Goal: Task Accomplishment & Management: Complete application form

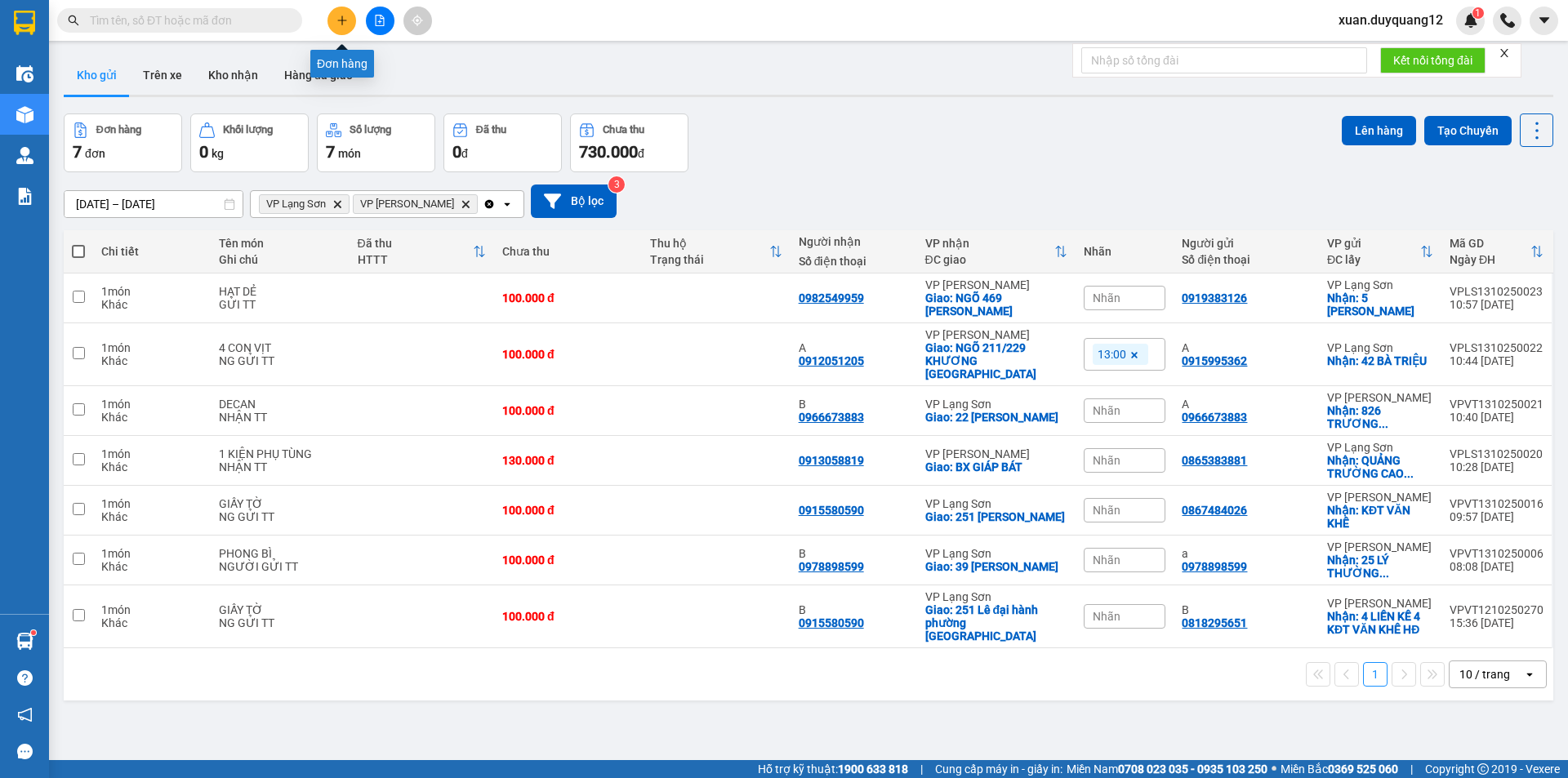
click at [333, 20] on button at bounding box center [342, 21] width 29 height 29
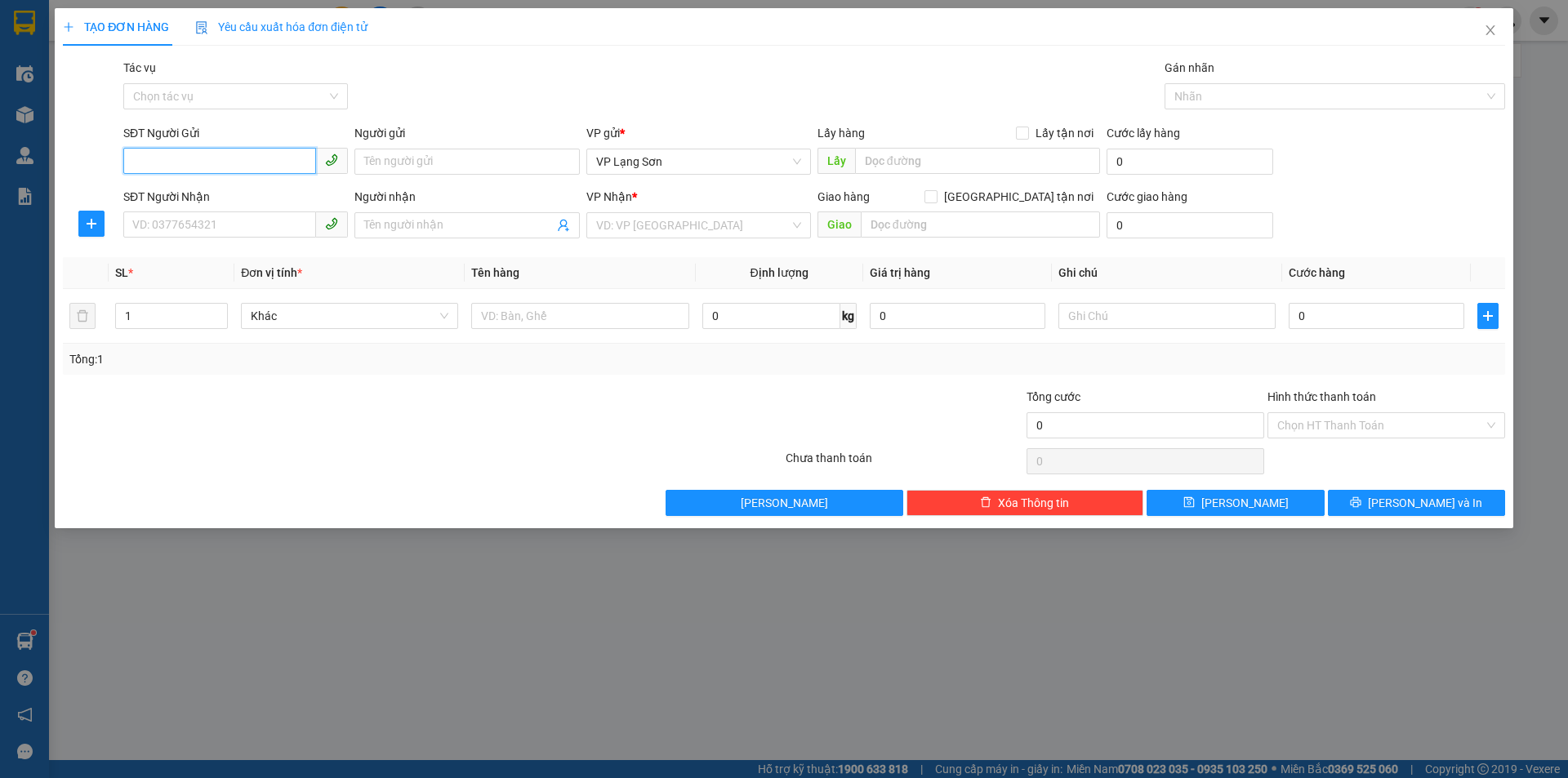
paste input "0392976789"
type input "0392976789"
click at [1022, 134] on input "Lấy tận nơi" at bounding box center [1021, 132] width 11 height 11
checkbox input "true"
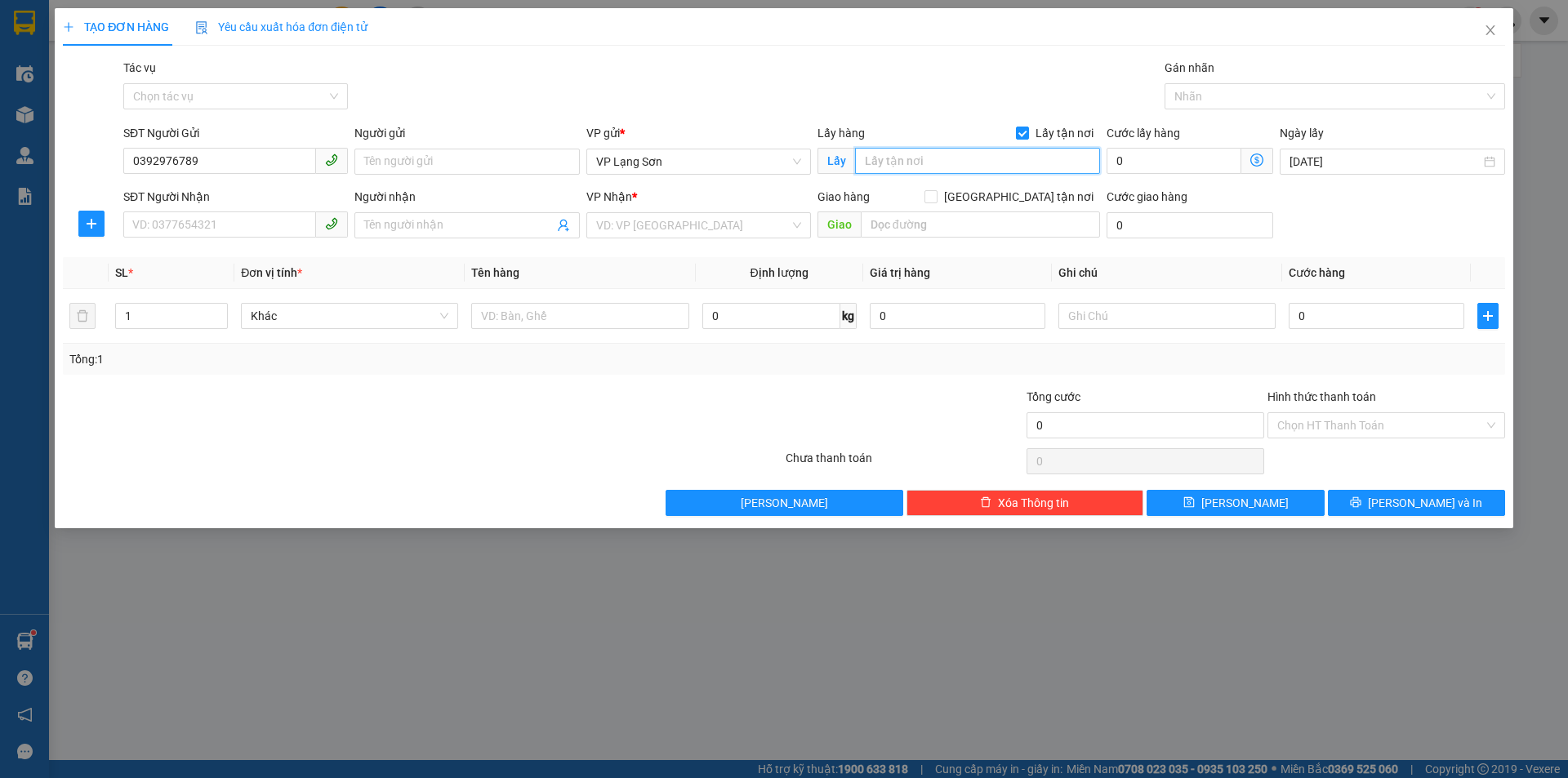
click at [916, 161] on input "text" at bounding box center [977, 160] width 245 height 26
type input "b"
type input "ngõ 30 a [PERSON_NAME]"
click at [190, 220] on input "SĐT Người Nhận" at bounding box center [219, 224] width 192 height 26
type input "0386069982"
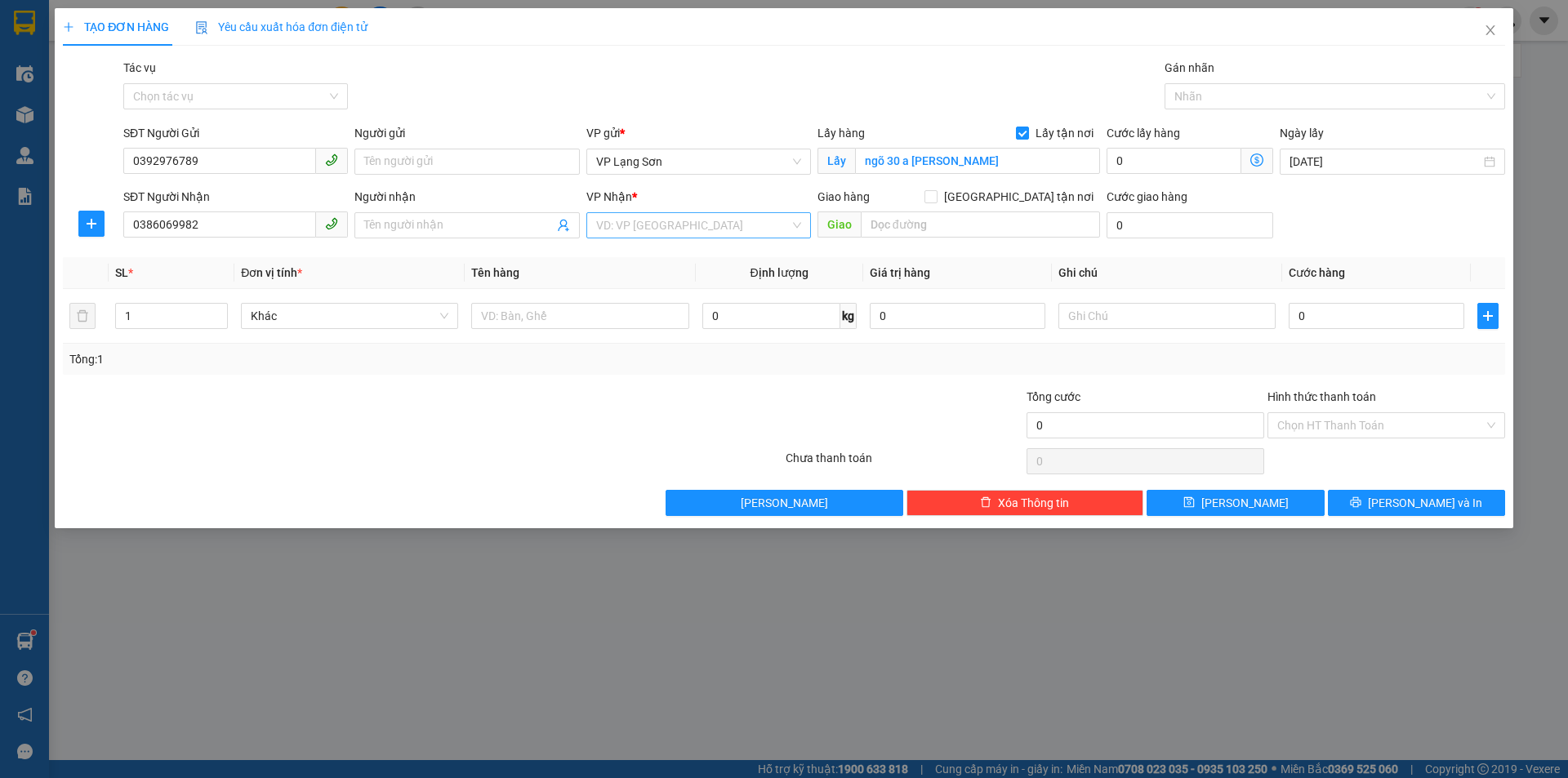
click at [662, 228] on input "search" at bounding box center [693, 226] width 193 height 25
click at [655, 283] on div "VP [PERSON_NAME]" at bounding box center [698, 284] width 205 height 18
click at [935, 194] on input "[GEOGRAPHIC_DATA] tận nơi" at bounding box center [930, 196] width 11 height 11
checkbox input "true"
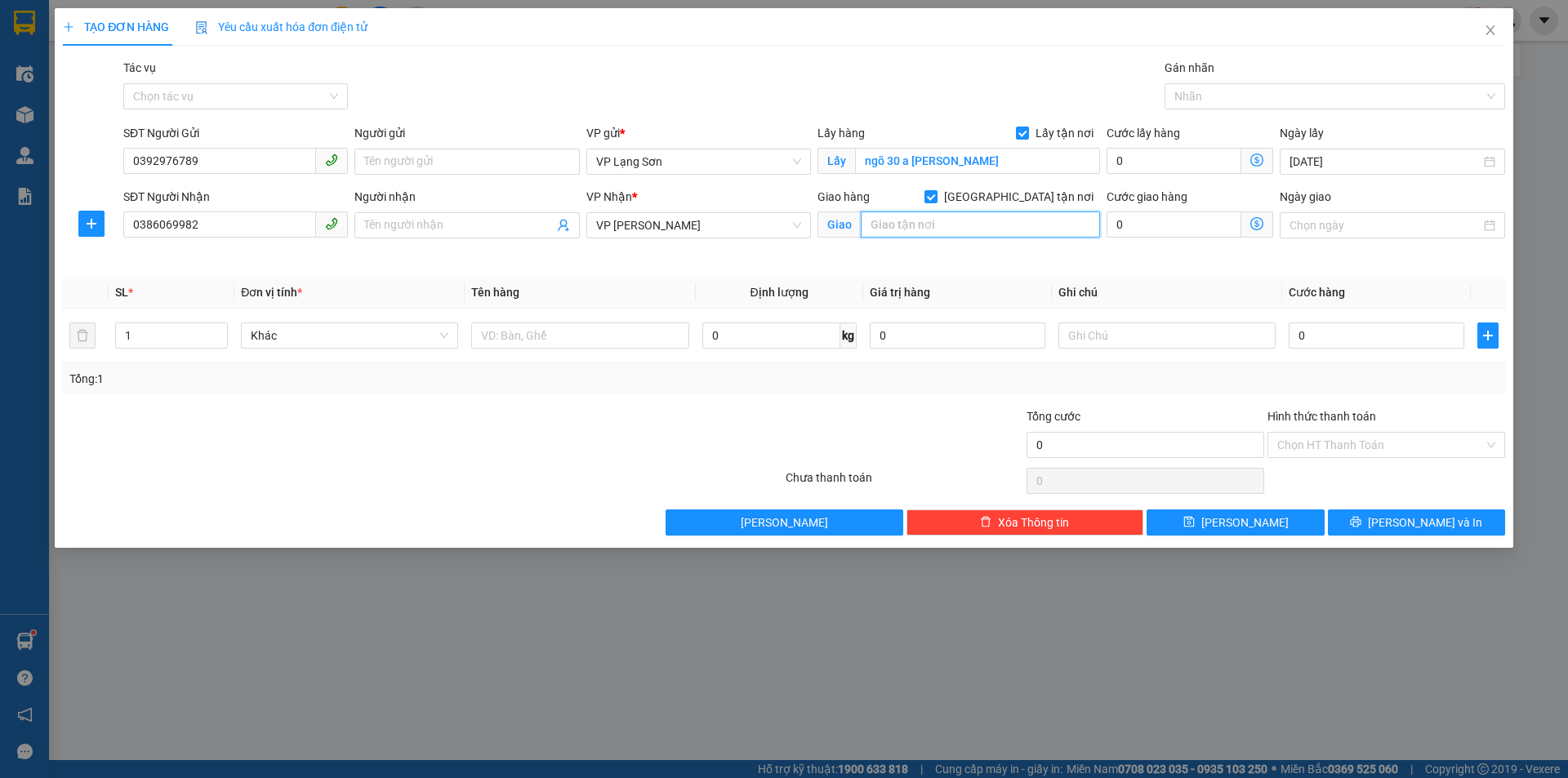
click at [908, 223] on input "text" at bounding box center [980, 224] width 239 height 26
type input "ngõ 165 [GEOGRAPHIC_DATA]"
click at [547, 336] on input "text" at bounding box center [580, 335] width 217 height 26
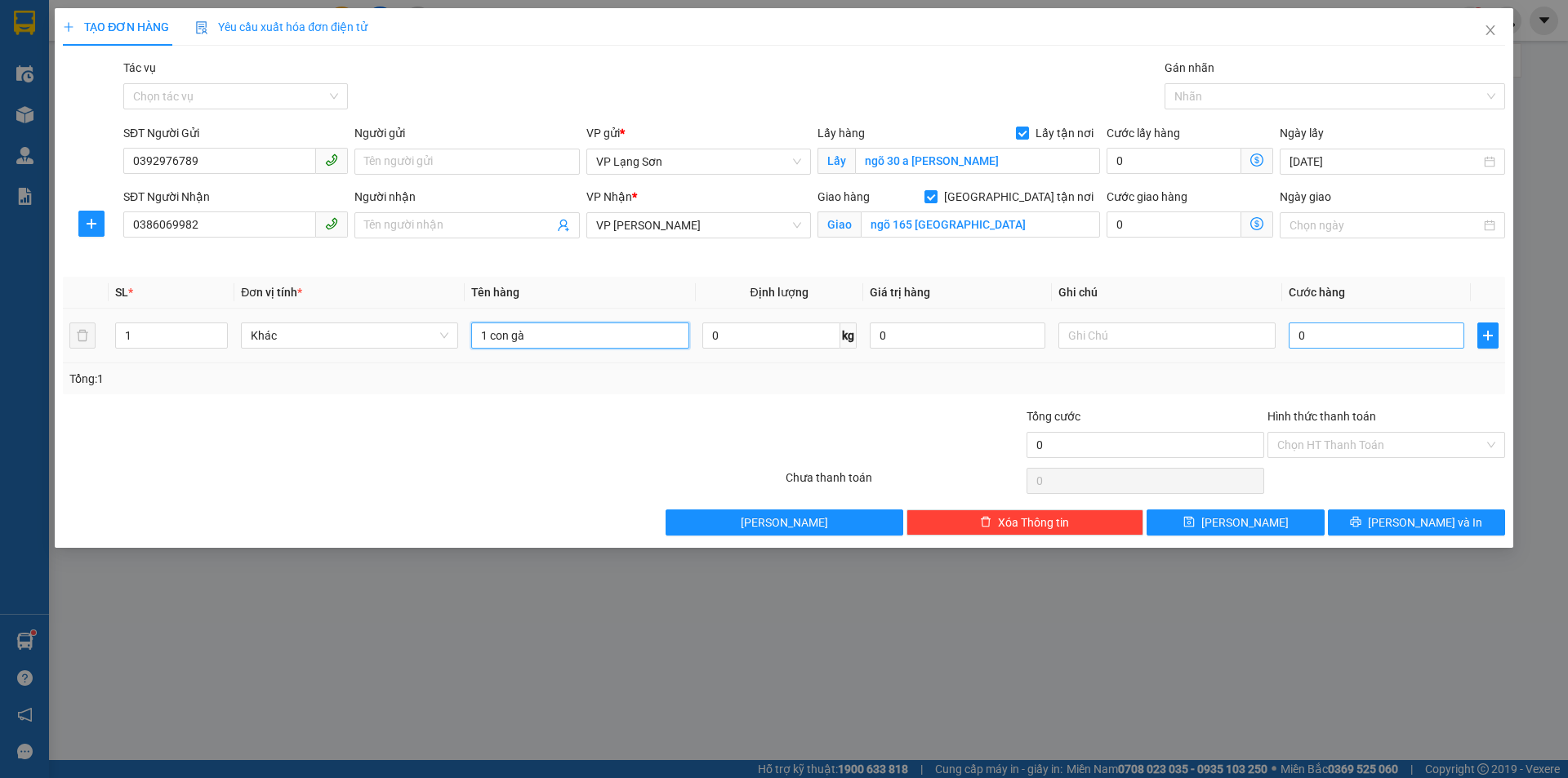
type input "1 con gà"
click at [1319, 335] on input "0" at bounding box center [1377, 335] width 175 height 26
type input "1"
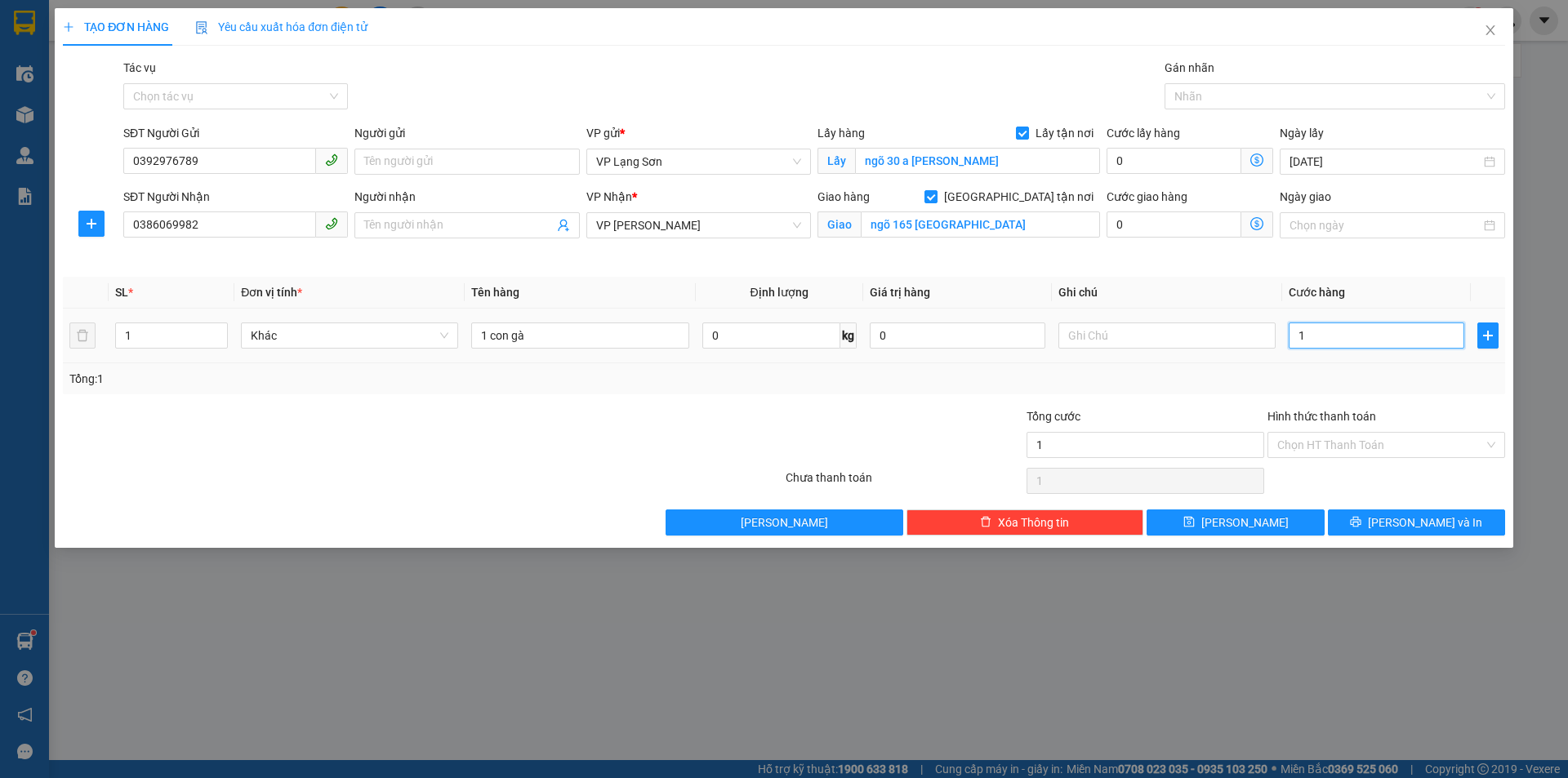
type input "10"
type input "100"
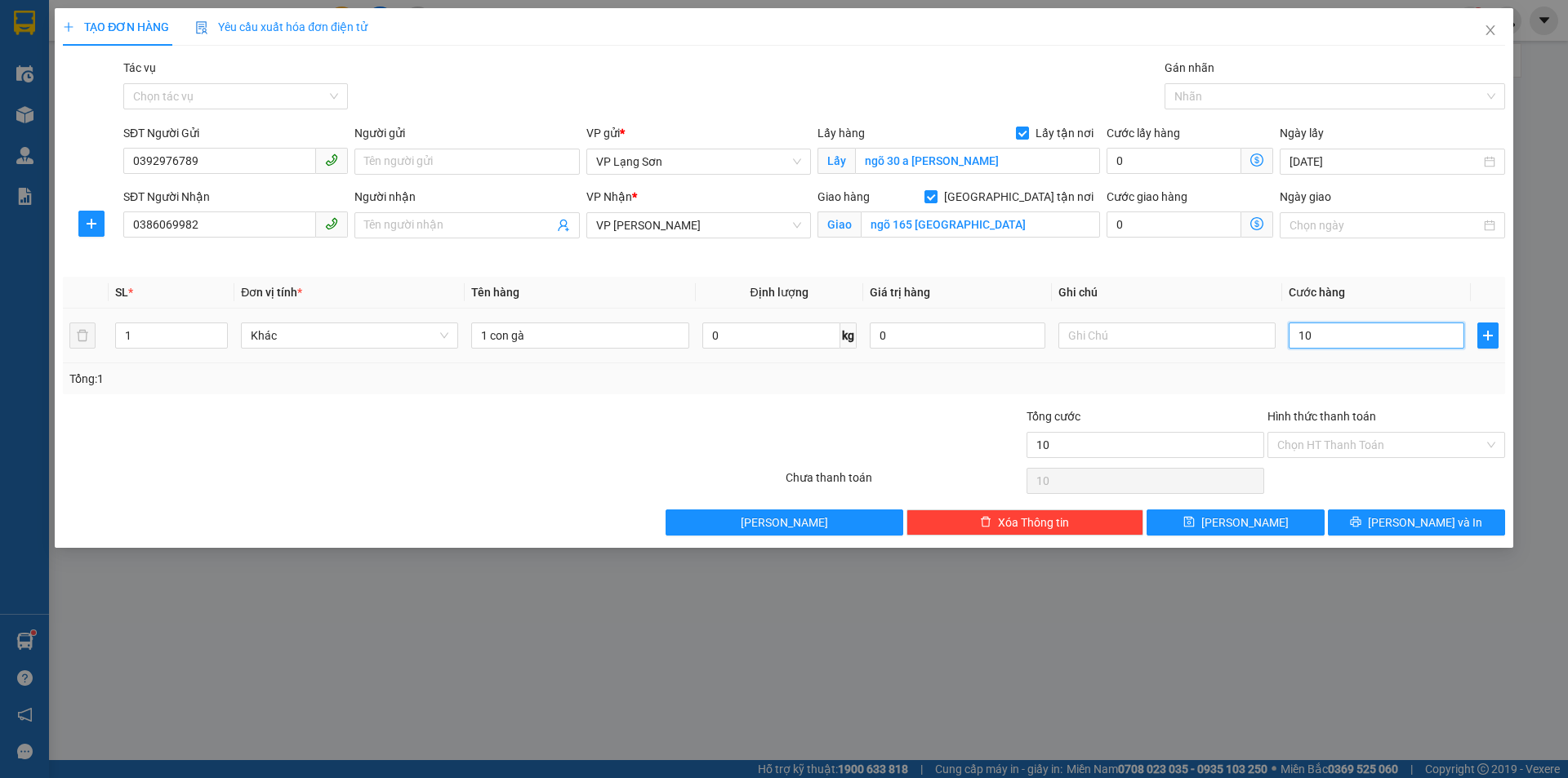
type input "100"
type input "100.000"
click at [1095, 329] on input "text" at bounding box center [1167, 335] width 217 height 26
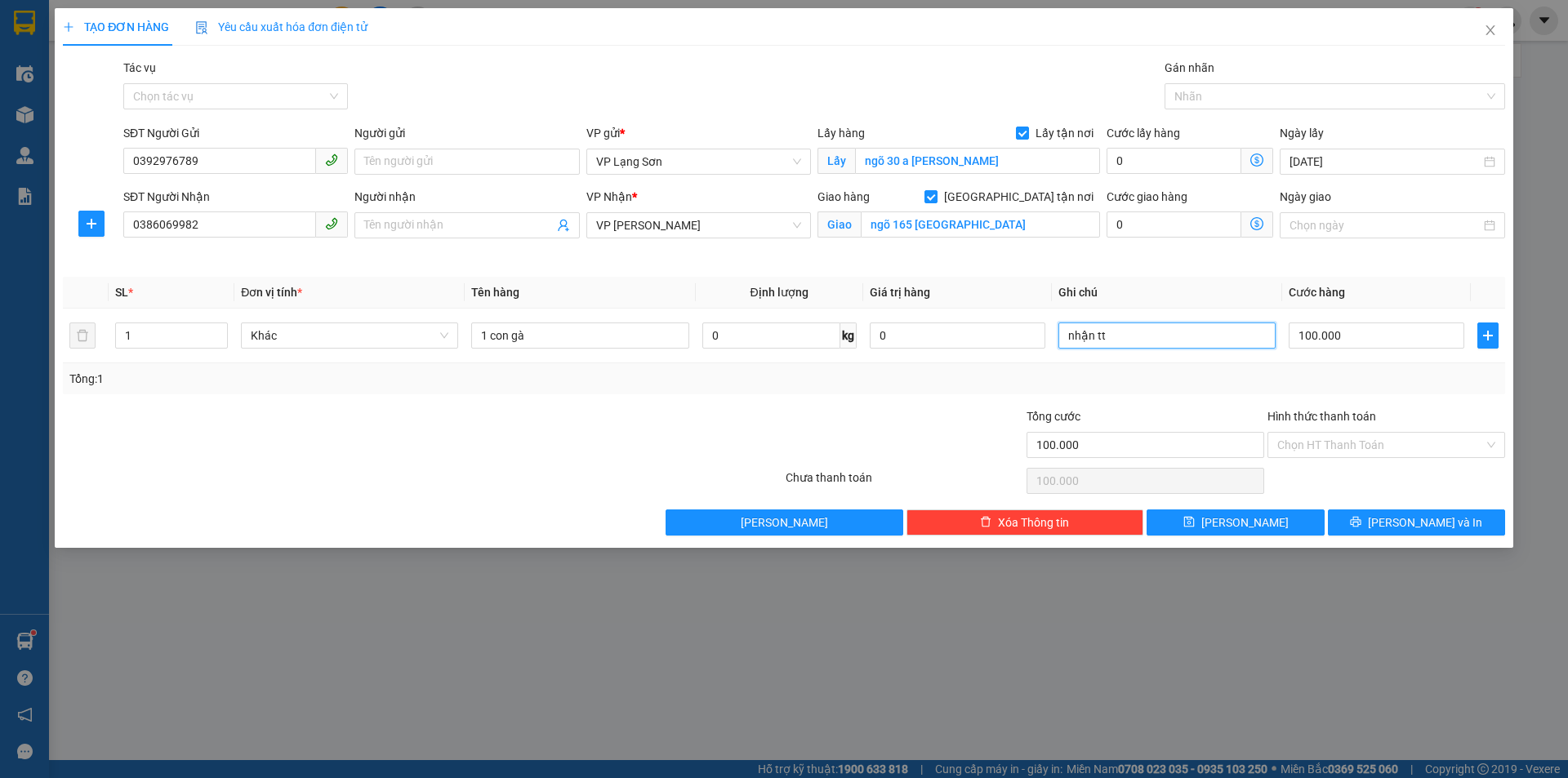
type input "nhận tt"
drag, startPoint x: 114, startPoint y: 172, endPoint x: 66, endPoint y: 152, distance: 52.0
click at [74, 162] on div "SĐT Người Gửi 0392976789 0392976789 Người gửi Tên người gửi VP gửi * VP Lạng Sơ…" at bounding box center [783, 152] width 1445 height 57
click at [1251, 520] on span "[PERSON_NAME]" at bounding box center [1245, 522] width 88 height 18
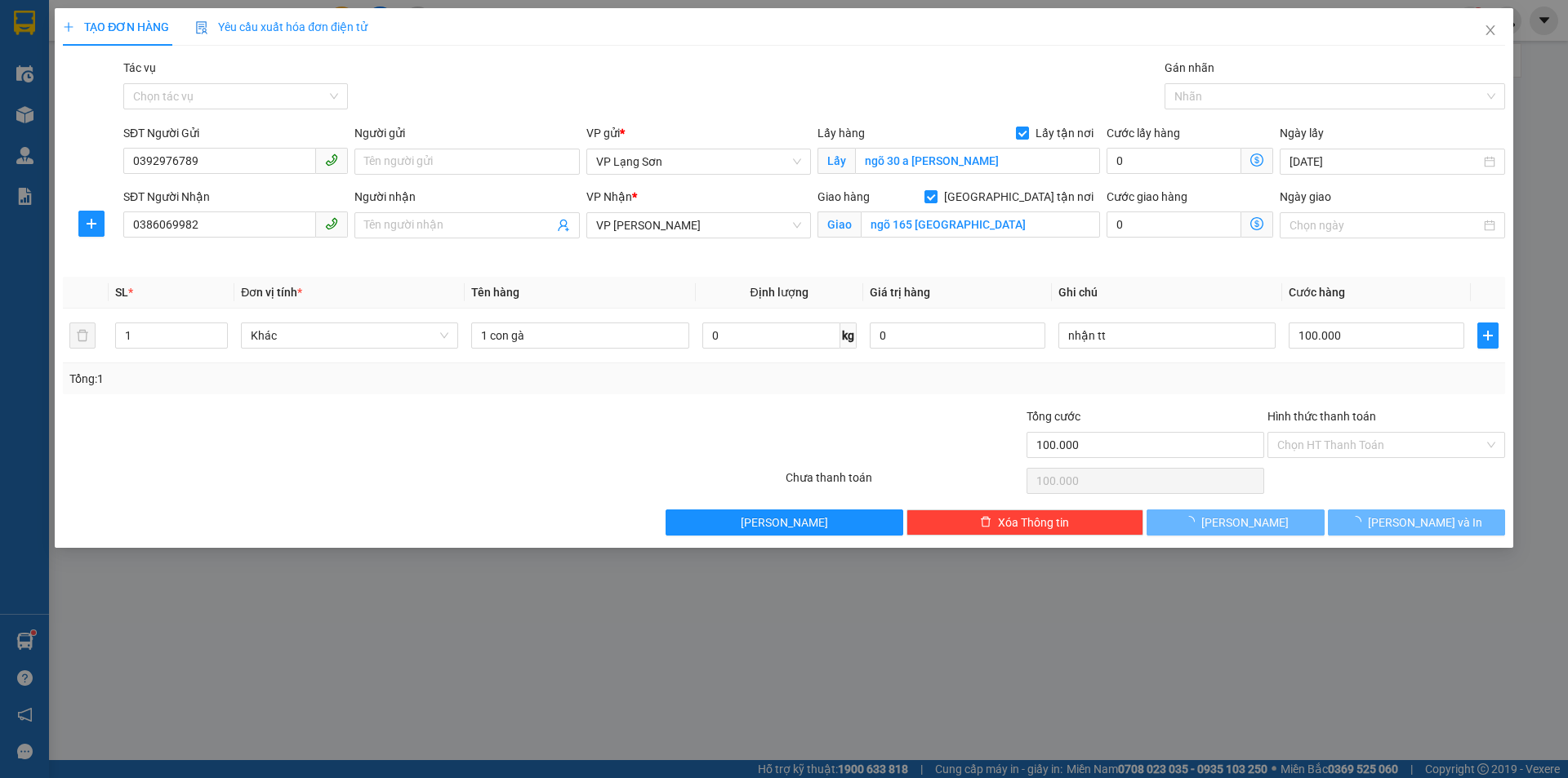
checkbox input "false"
type input "0"
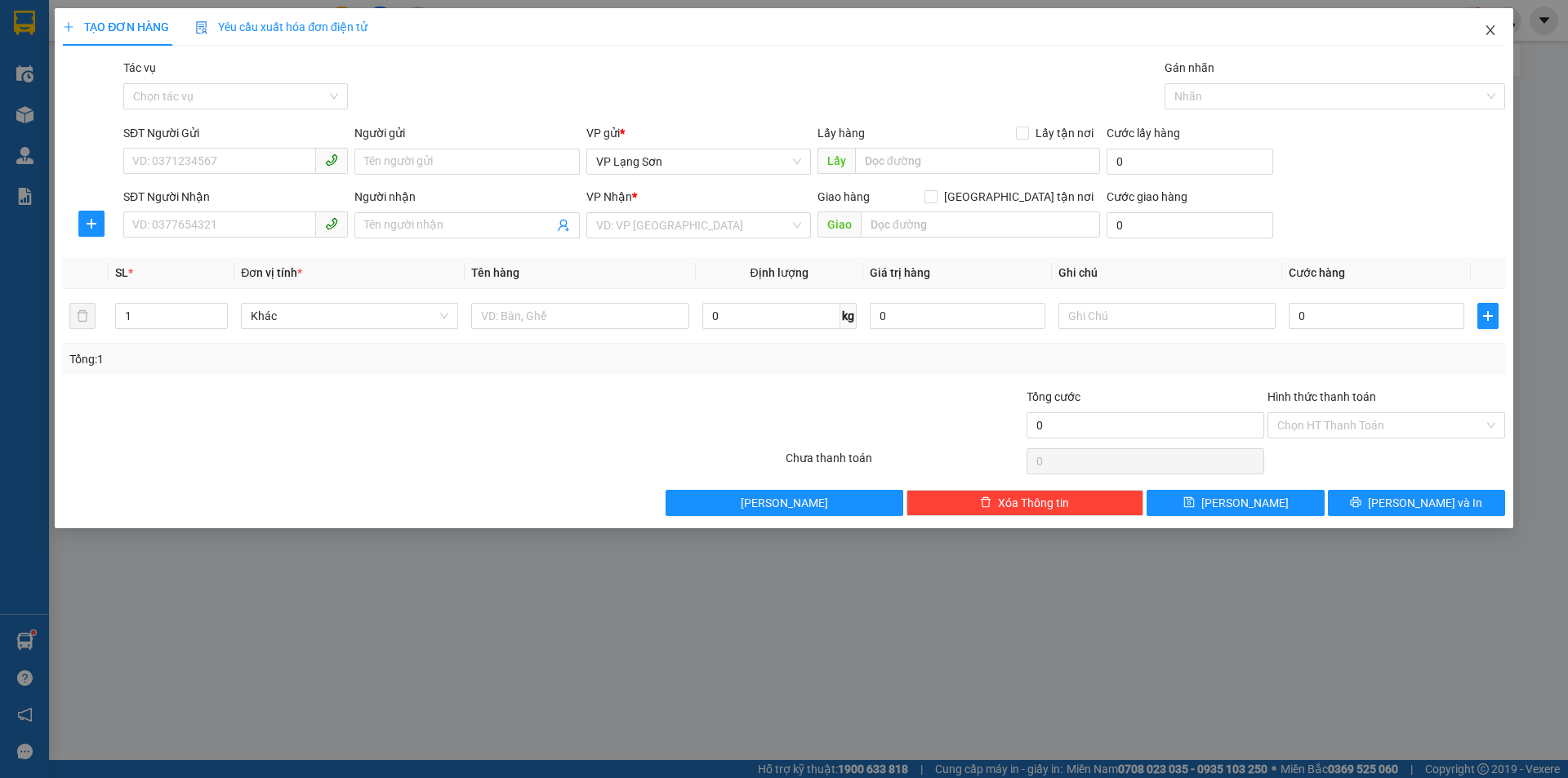
click at [1485, 29] on icon "close" at bounding box center [1491, 30] width 13 height 13
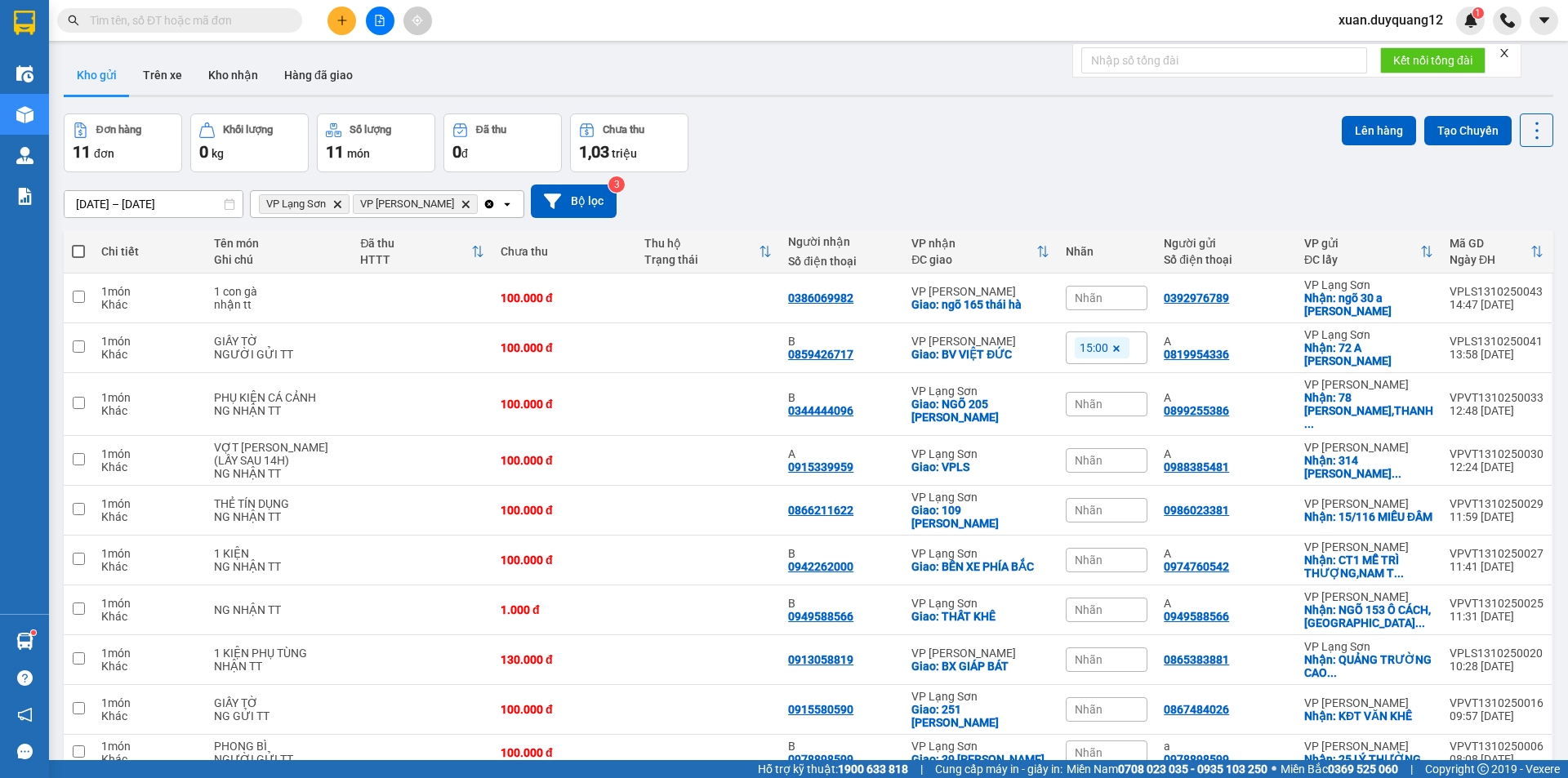
click at [1102, 301] on span "Nhãn" at bounding box center [1088, 298] width 28 height 13
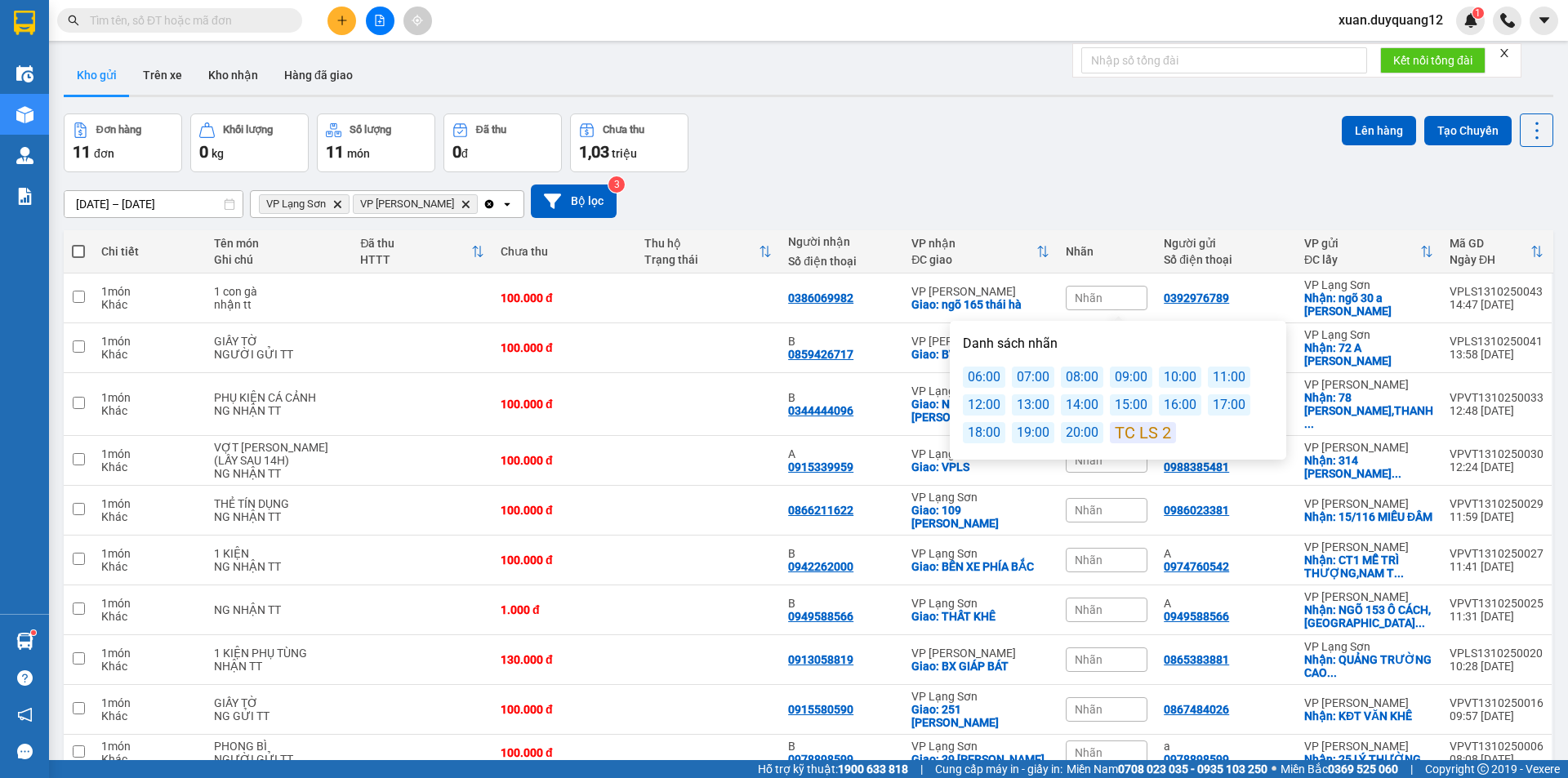
click at [1168, 403] on div "16:00" at bounding box center [1179, 405] width 43 height 21
click at [990, 162] on div "Đơn hàng 11 đơn Khối lượng 0 kg Số lượng 11 món Đã thu 0 đ Chưa thu 1,03 triệu …" at bounding box center [809, 143] width 1490 height 59
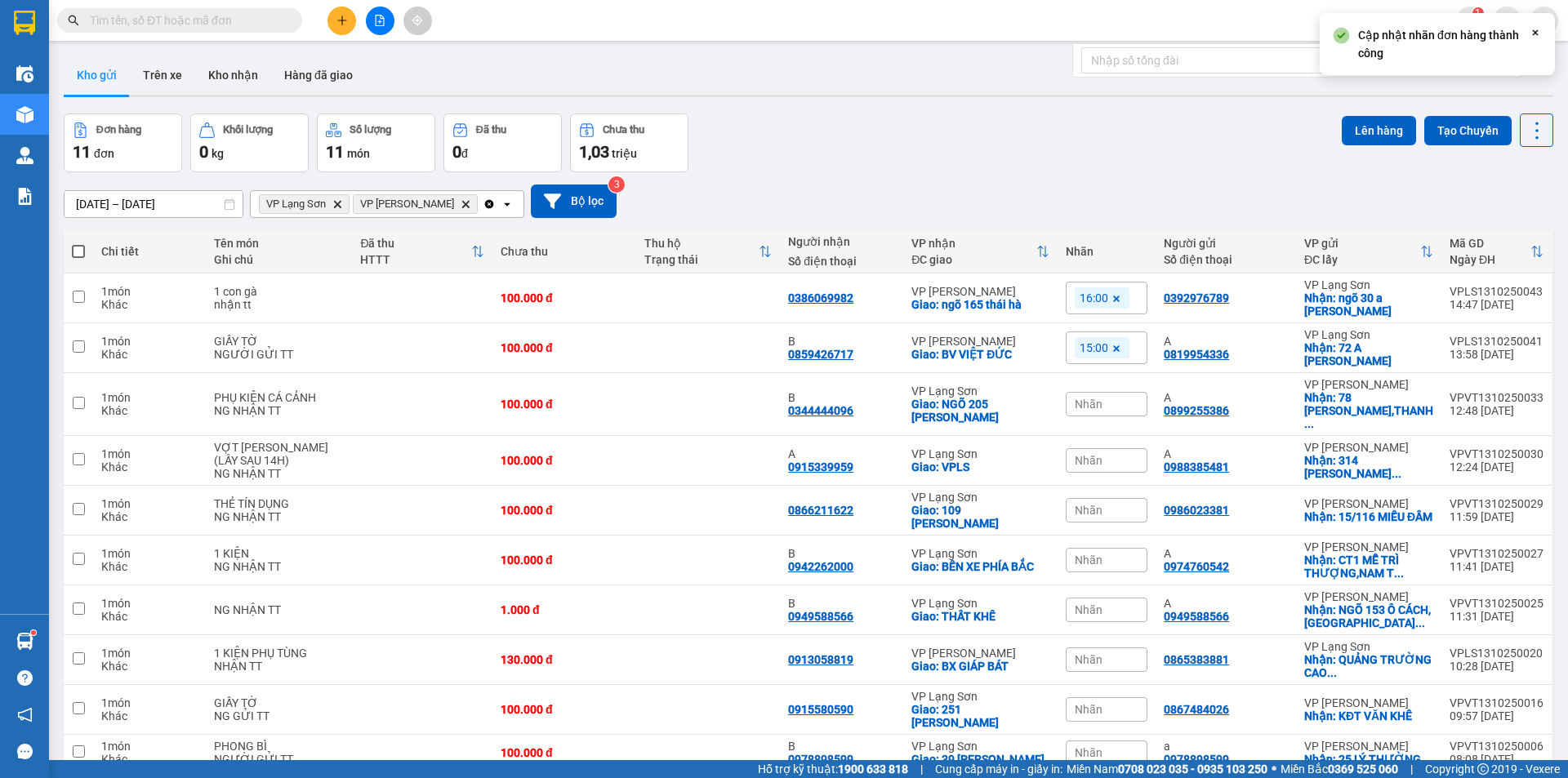
scroll to position [78, 0]
